Goal: Navigation & Orientation: Understand site structure

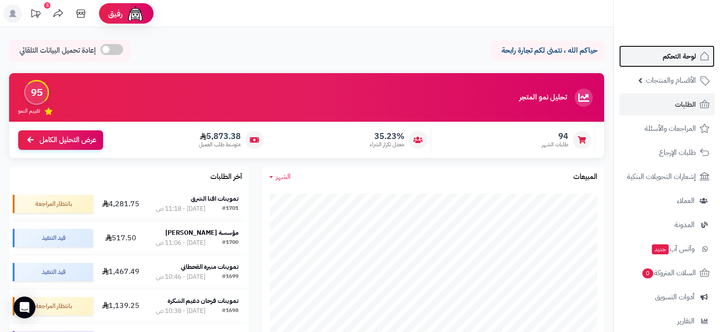
click at [678, 59] on span "لوحة التحكم" at bounding box center [679, 56] width 33 height 13
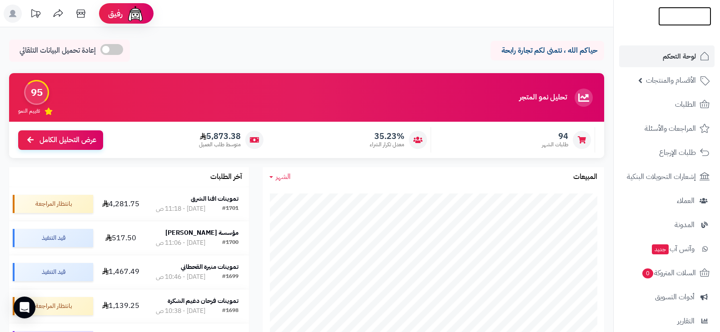
click at [669, 13] on img at bounding box center [685, 21] width 53 height 19
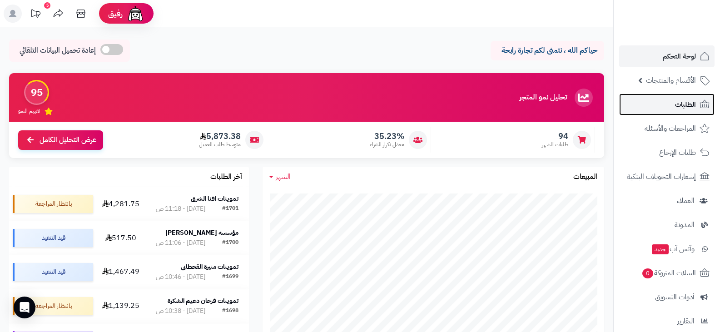
click at [671, 104] on link "الطلبات" at bounding box center [666, 105] width 95 height 22
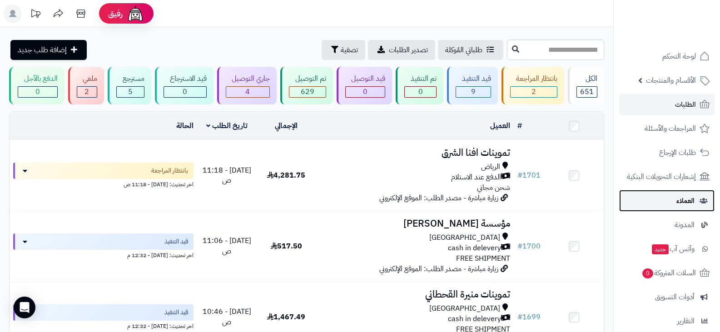
click at [680, 203] on span "العملاء" at bounding box center [686, 201] width 18 height 13
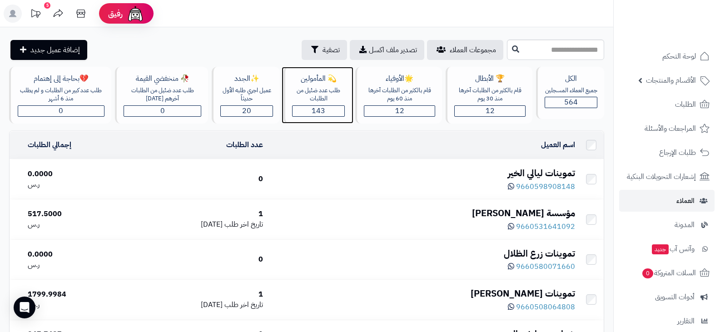
click at [329, 111] on div "143" at bounding box center [319, 111] width 52 height 10
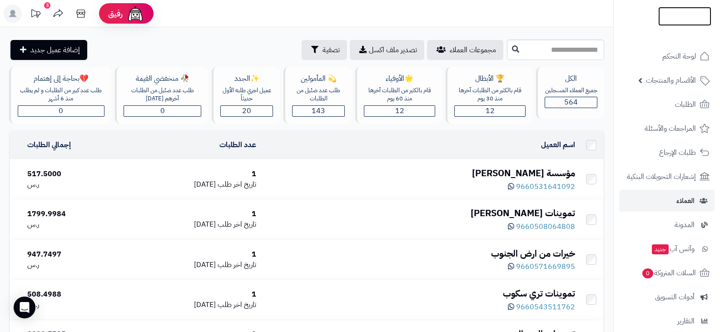
click at [679, 25] on img at bounding box center [685, 34] width 53 height 19
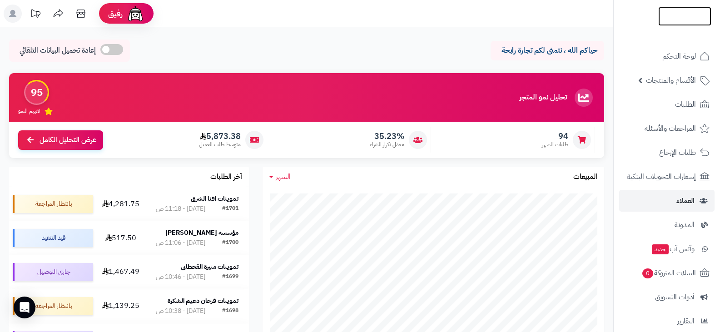
click at [681, 26] on img at bounding box center [685, 35] width 53 height 19
